Goal: Find specific page/section: Find specific page/section

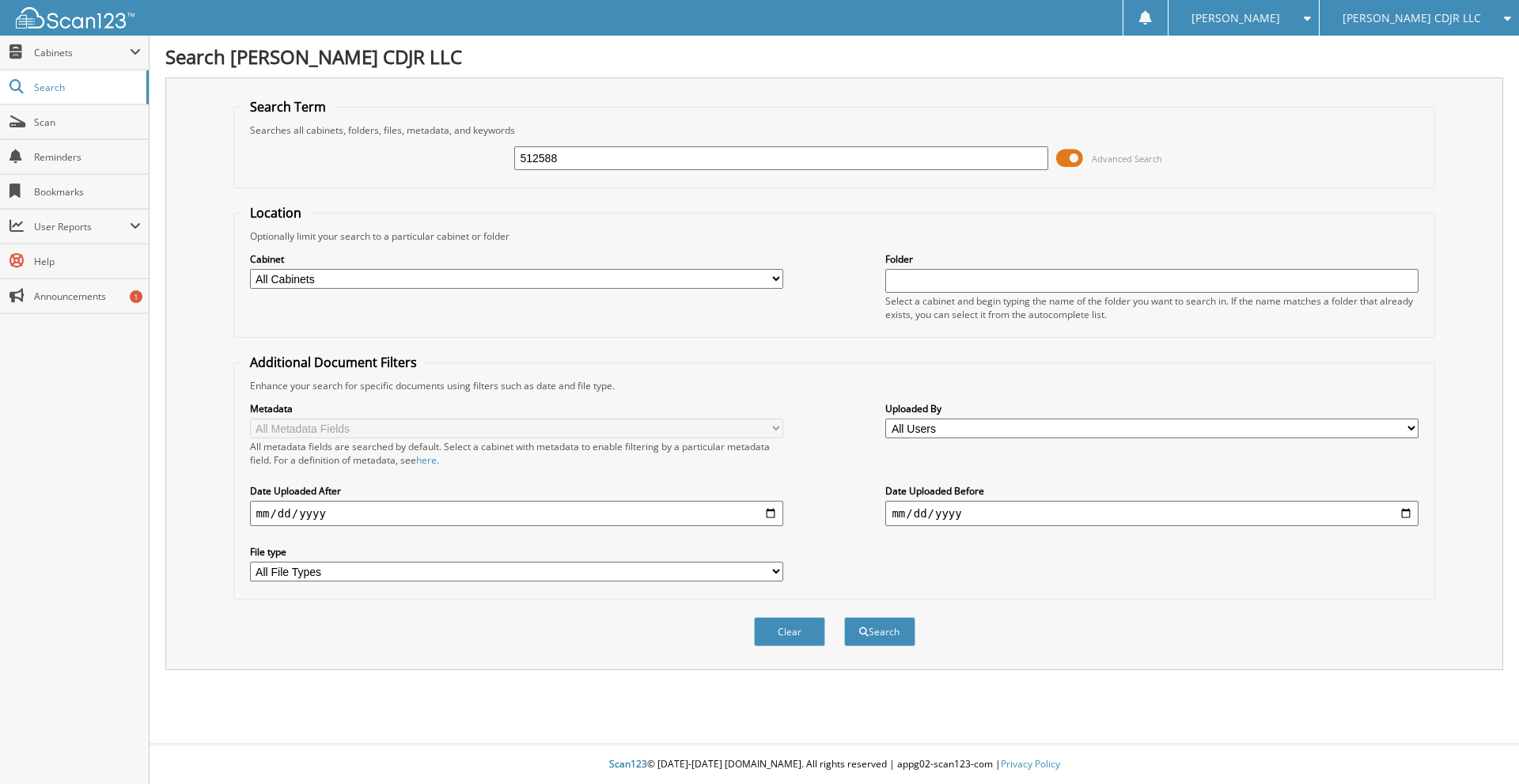
type input "512588"
click at [844, 617] on button "Search" at bounding box center [880, 632] width 71 height 30
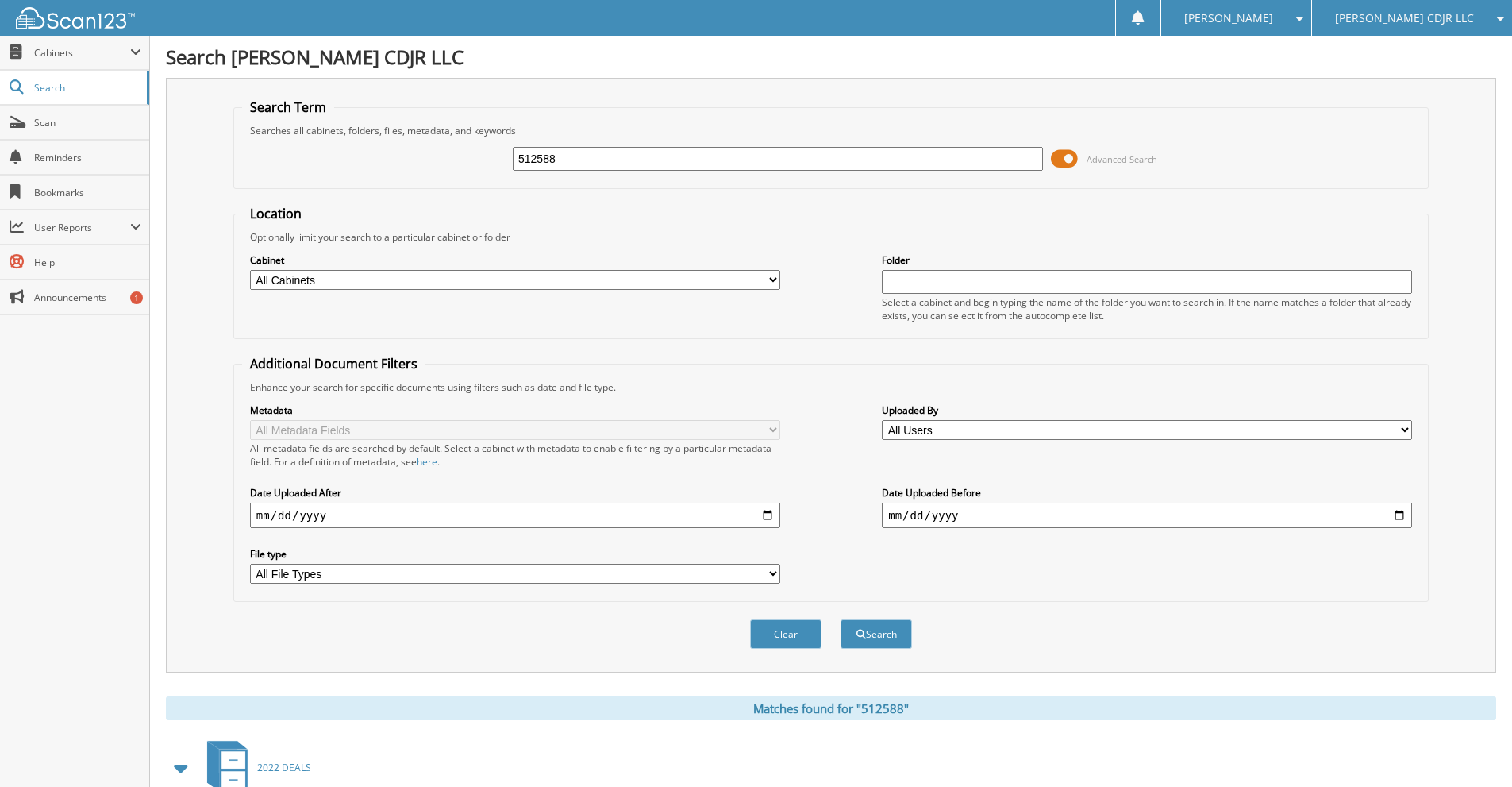
scroll to position [453, 0]
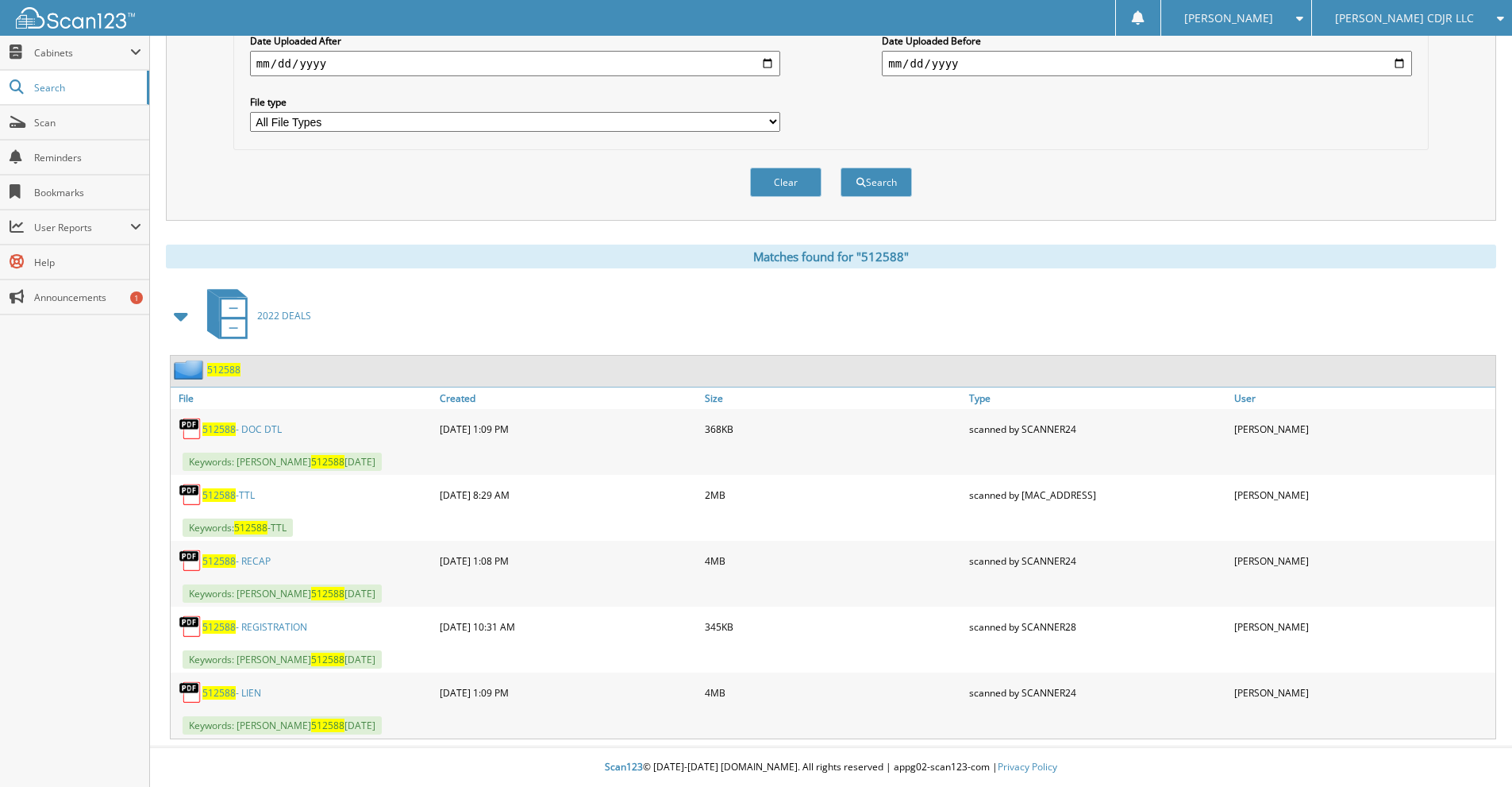
click at [261, 563] on link "512588 - RECAP" at bounding box center [236, 561] width 68 height 14
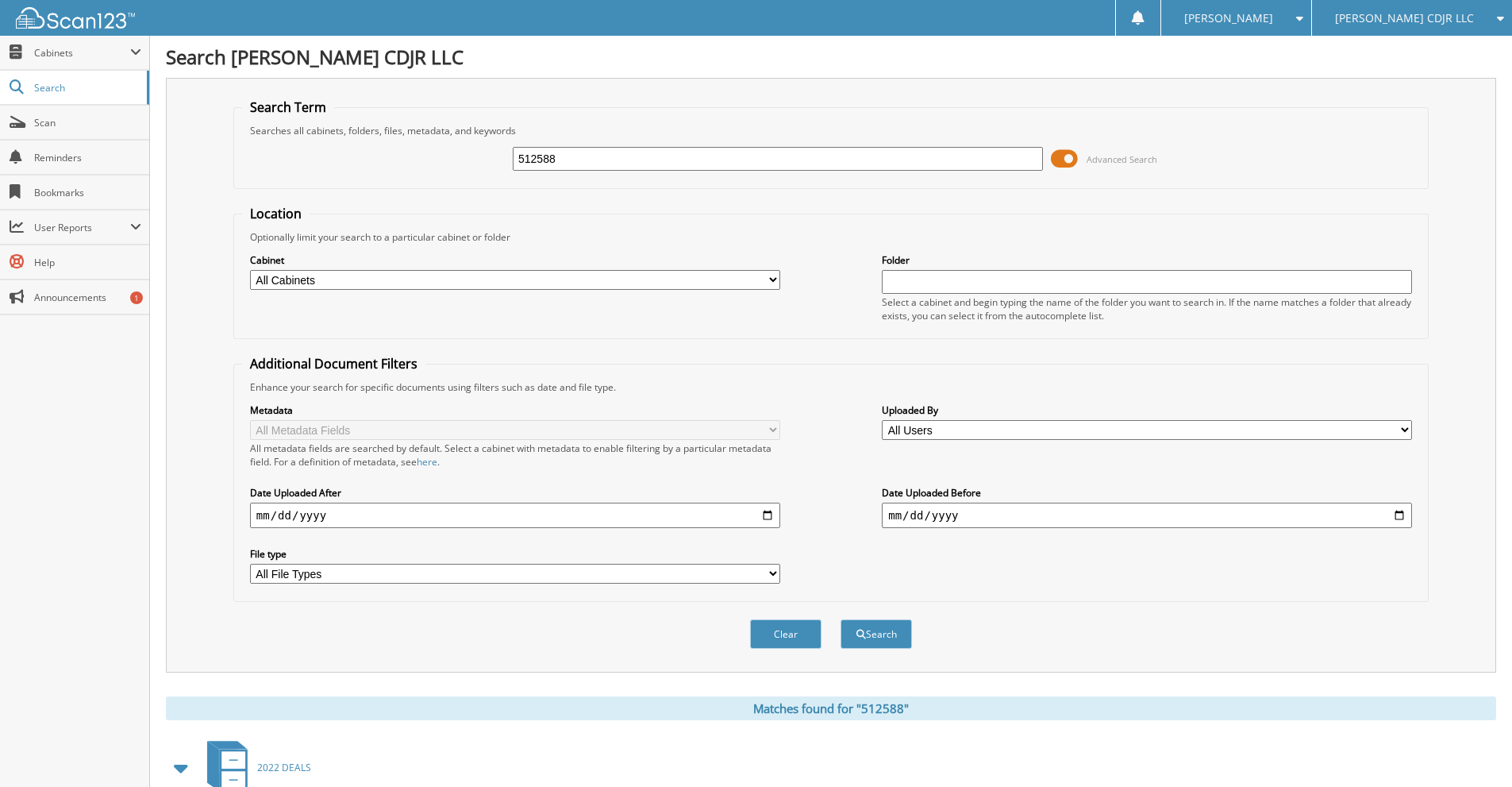
click at [592, 166] on input "512588" at bounding box center [778, 159] width 530 height 24
type input "5"
type input "512031"
click at [841, 620] on button "Search" at bounding box center [877, 634] width 71 height 30
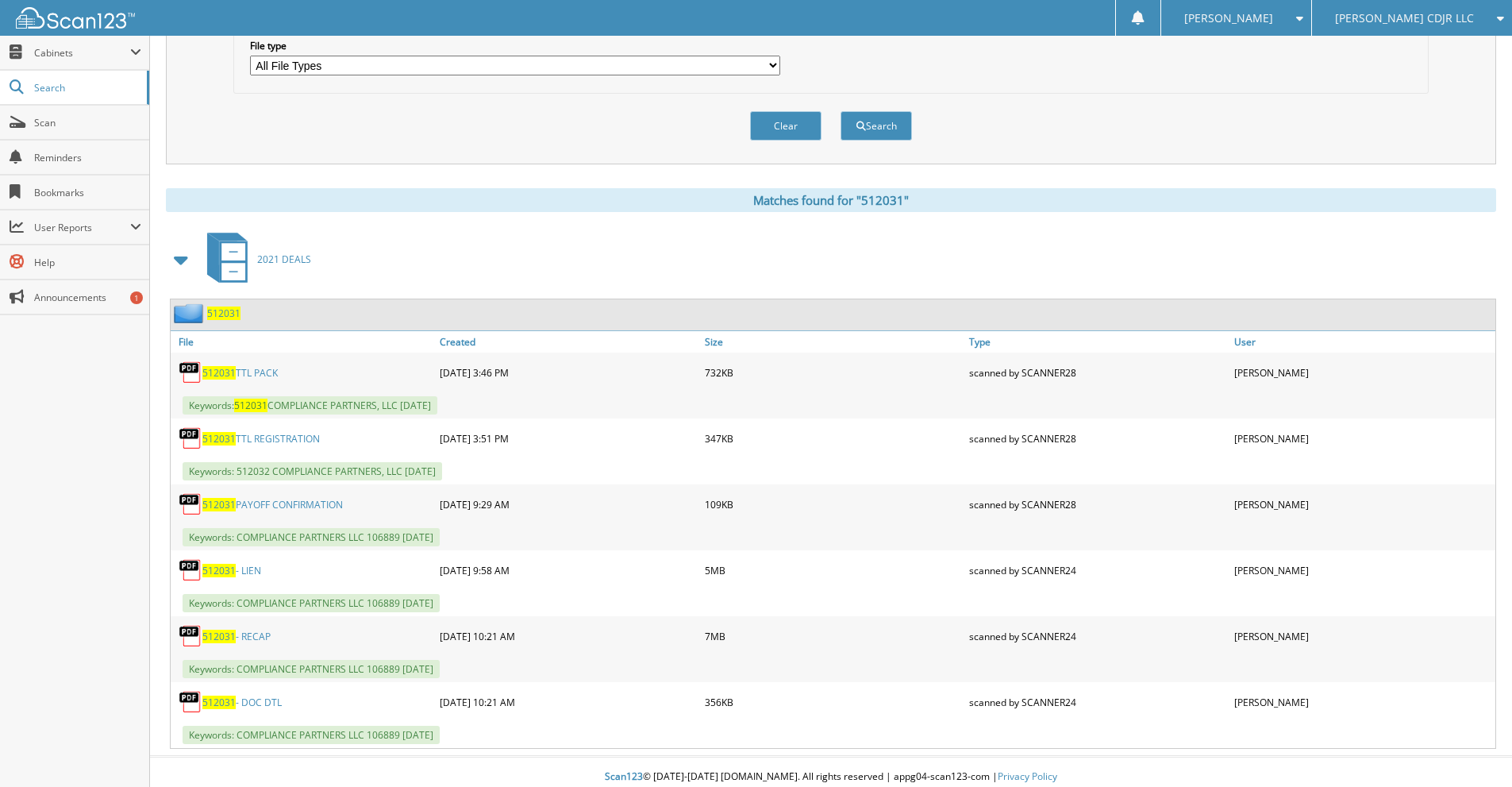
scroll to position [518, 0]
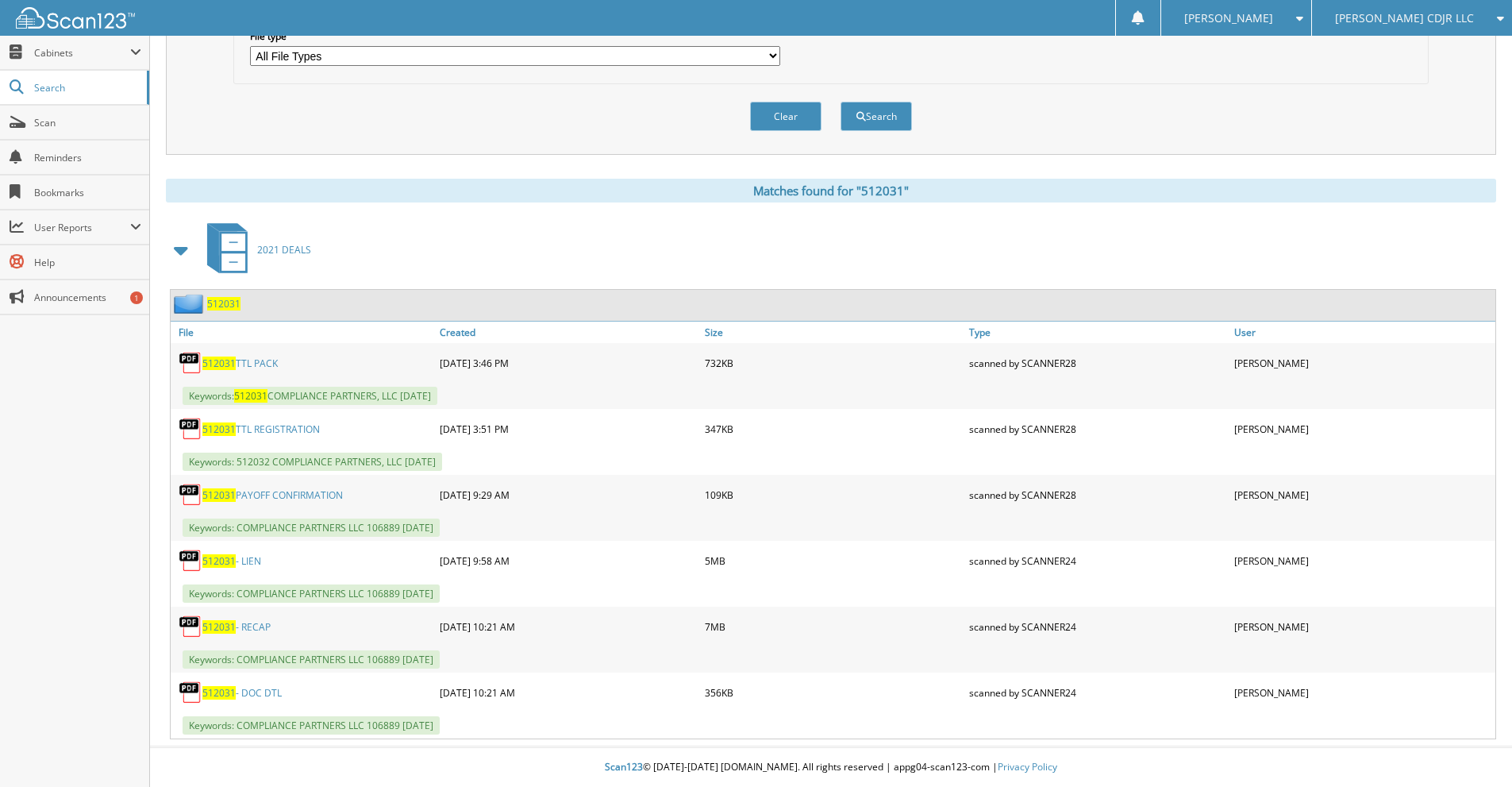
click at [251, 626] on link "512031 - RECAP" at bounding box center [236, 627] width 68 height 14
click at [234, 563] on span "512031" at bounding box center [218, 561] width 33 height 14
click at [366, 59] on select "All File Types CSV DOCX HEIC JPEG JPG MSG PDF" at bounding box center [515, 55] width 530 height 20
